Goal: Transaction & Acquisition: Purchase product/service

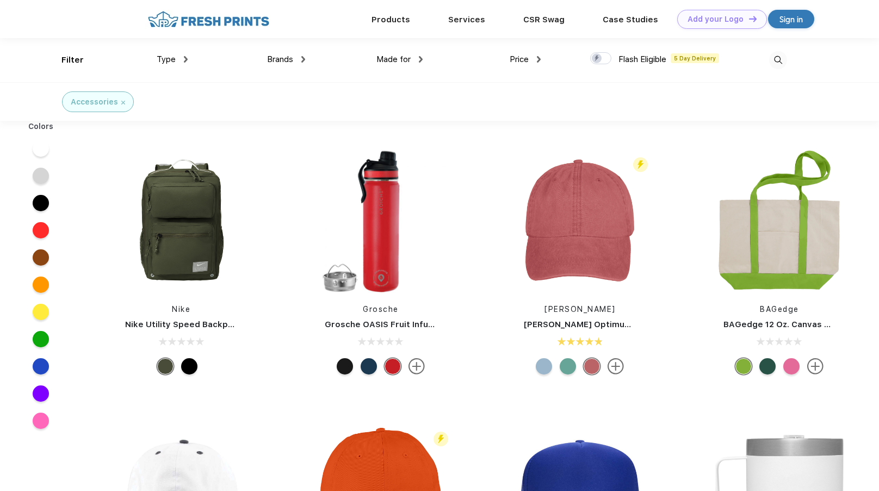
scroll to position [1, 0]
click at [405, 25] on div "Products" at bounding box center [391, 18] width 77 height 14
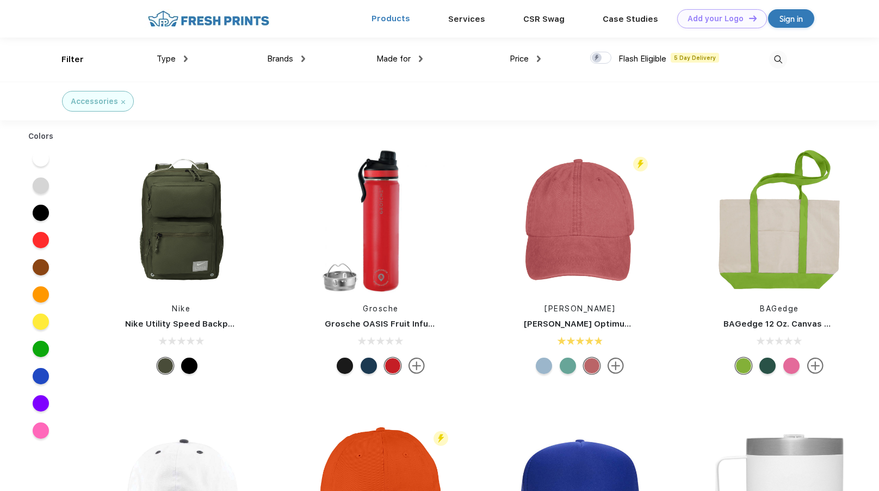
click at [403, 19] on link "Products" at bounding box center [391, 19] width 39 height 10
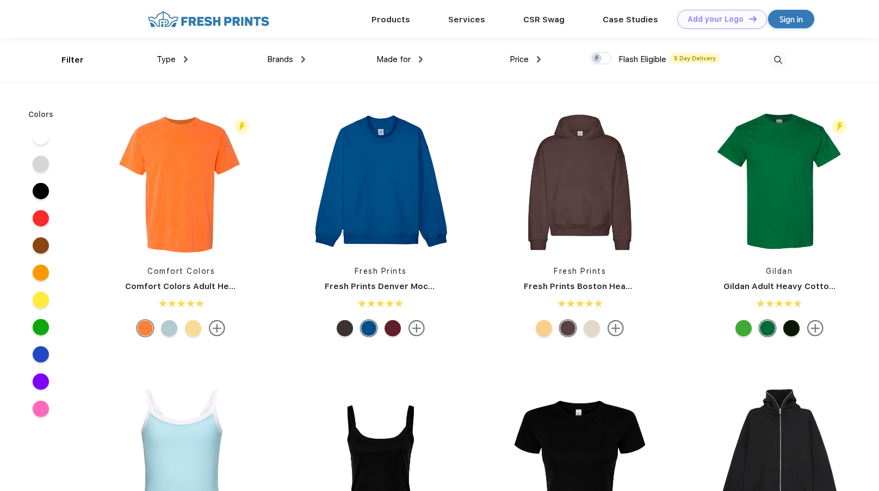
click at [788, 67] on div "Filter Type Shirts Sweaters Bottoms Accessories Hats Tanks Jackets Jerseys Polo…" at bounding box center [439, 60] width 756 height 44
click at [781, 64] on img at bounding box center [778, 60] width 18 height 18
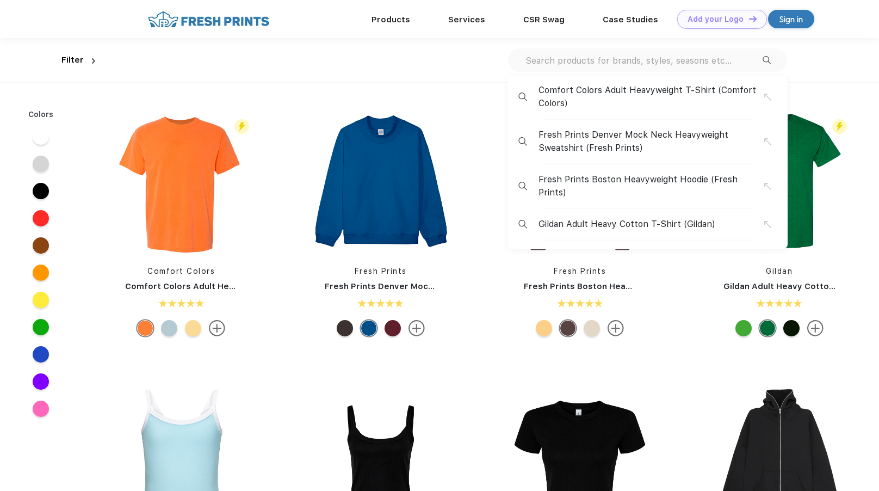
click at [737, 62] on input "text" at bounding box center [644, 60] width 238 height 12
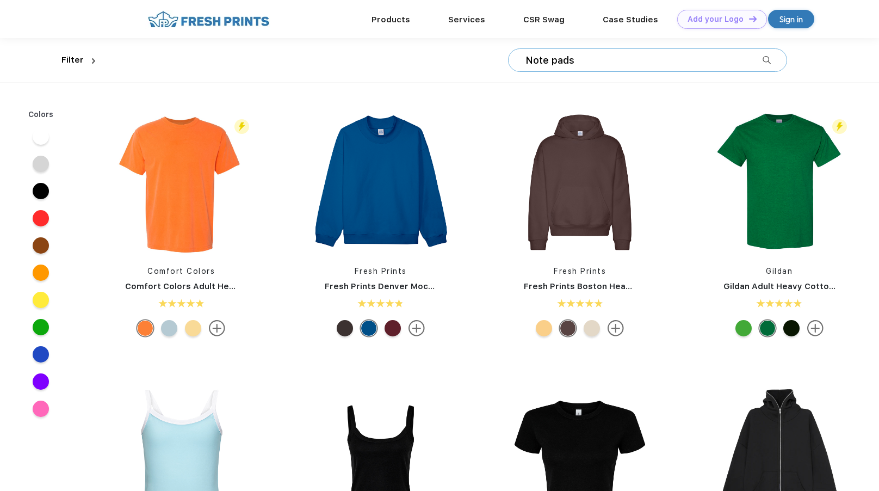
type input "Note pads"
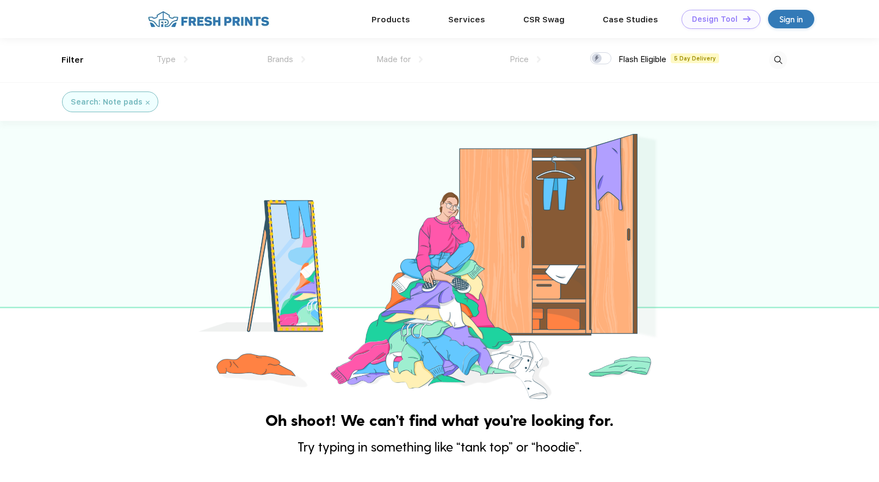
click at [729, 20] on div "Design Tool" at bounding box center [715, 19] width 46 height 9
click at [781, 66] on img at bounding box center [778, 60] width 18 height 18
click at [612, 57] on input "Note pads" at bounding box center [644, 60] width 238 height 12
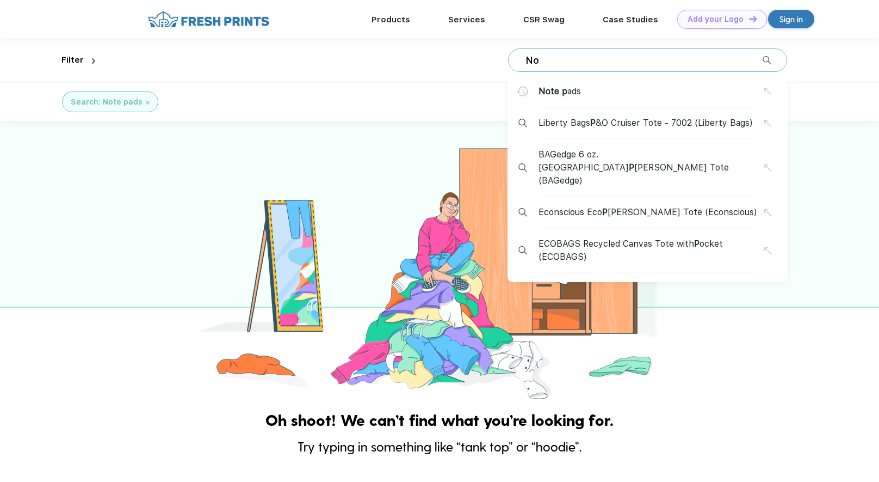
type input "N"
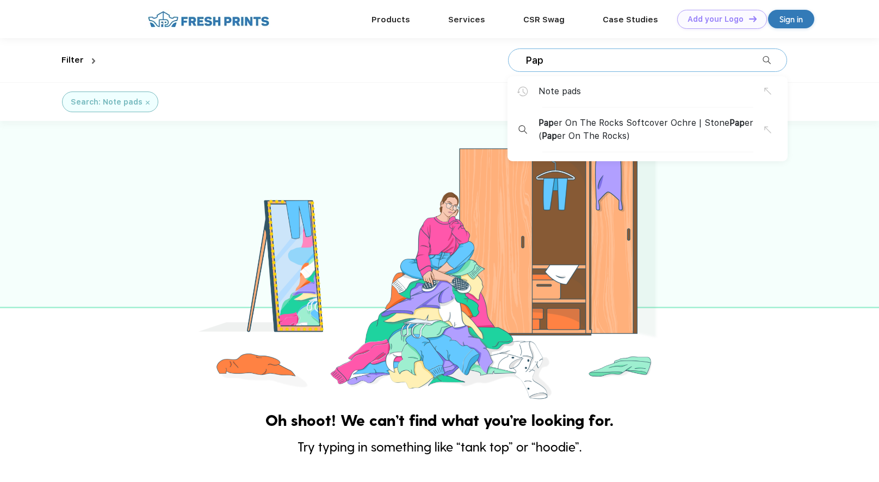
type input "Pap"
click at [587, 125] on span "Pap er On The Rocks Softcover Ochre | Stone Pap er ( Pap er On The Rocks)" at bounding box center [652, 129] width 226 height 26
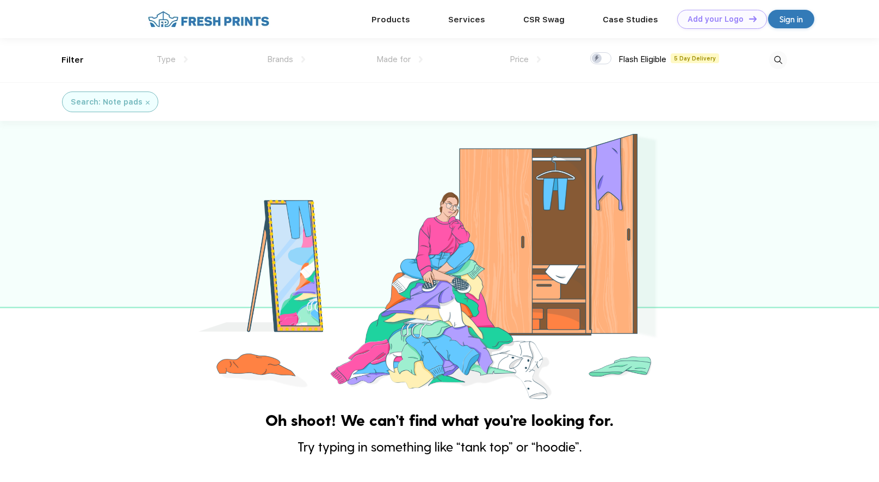
click at [780, 60] on img at bounding box center [778, 60] width 18 height 18
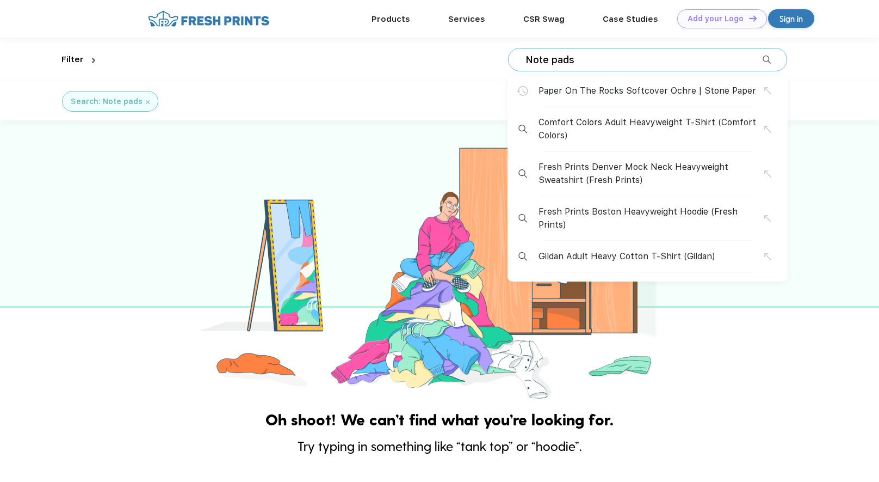
drag, startPoint x: 649, startPoint y: 55, endPoint x: 633, endPoint y: 63, distance: 17.3
click at [648, 56] on input "Note pads" at bounding box center [644, 60] width 238 height 12
drag, startPoint x: 629, startPoint y: 65, endPoint x: 549, endPoint y: 69, distance: 79.5
click at [549, 66] on input "Note pads" at bounding box center [644, 60] width 238 height 12
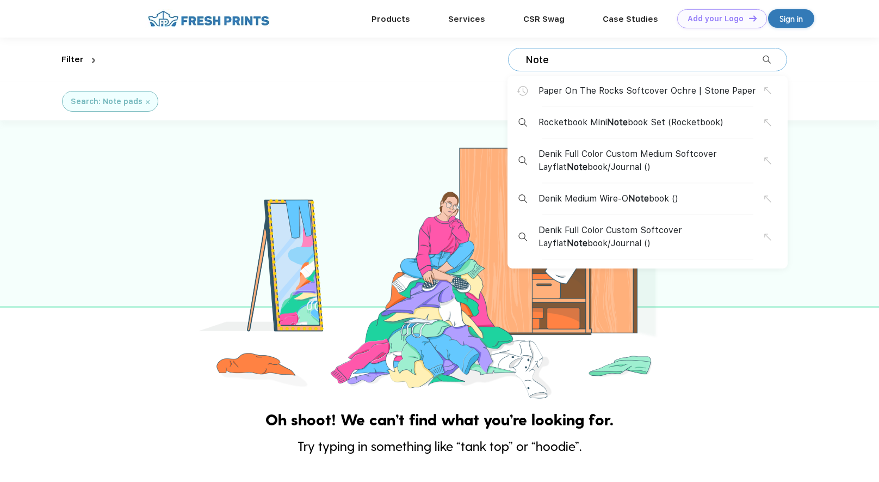
type input "Note"
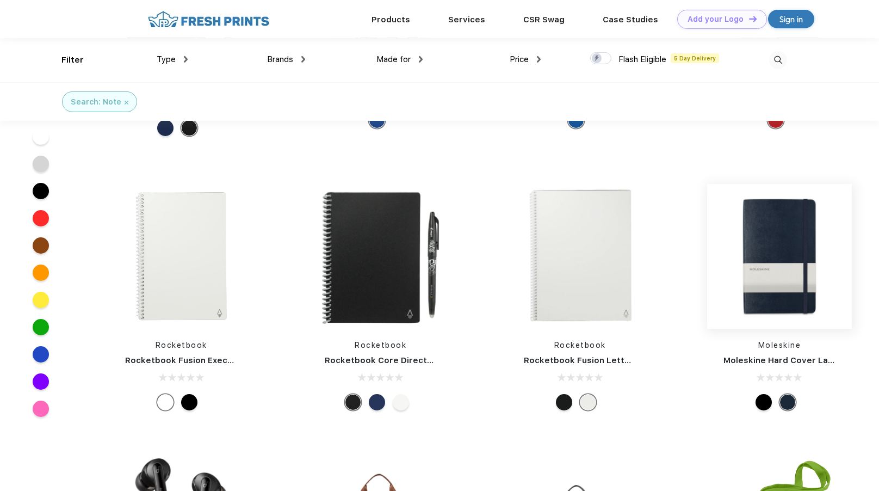
scroll to position [118, 0]
click at [792, 268] on img at bounding box center [779, 256] width 145 height 145
